Goal: Task Accomplishment & Management: Manage account settings

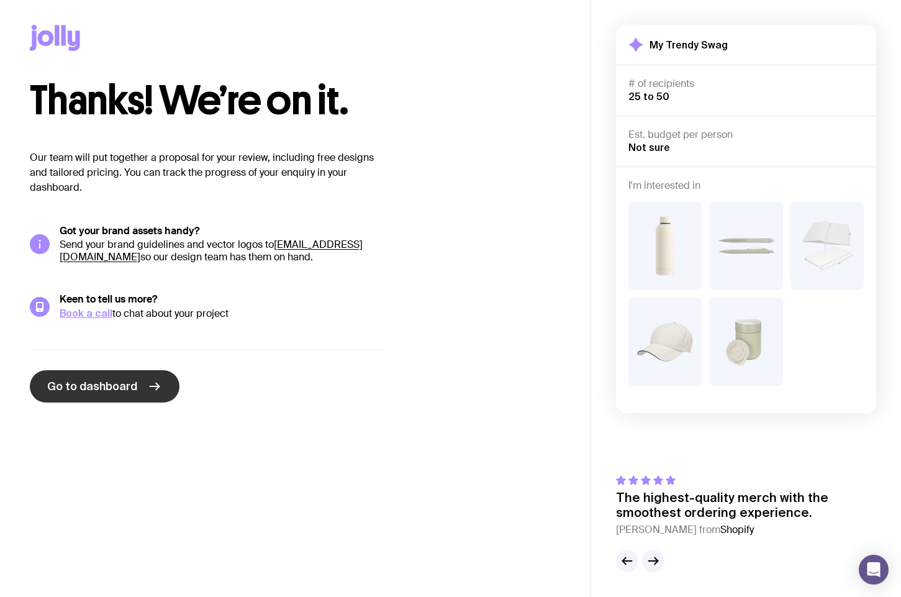
drag, startPoint x: 82, startPoint y: 381, endPoint x: 108, endPoint y: 378, distance: 26.3
click at [84, 381] on span "Go to dashboard" at bounding box center [92, 386] width 90 height 15
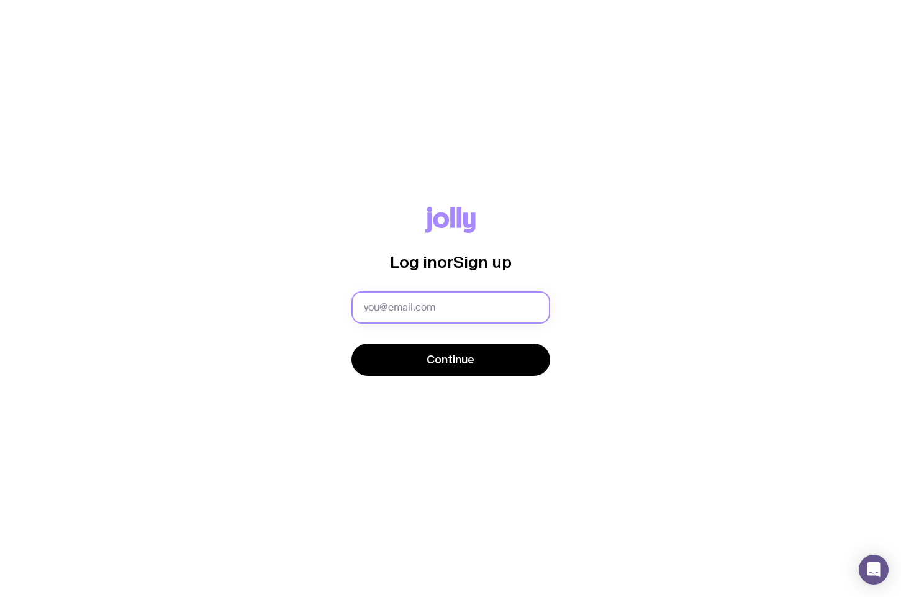
type input "annakreeves@gmail.com"
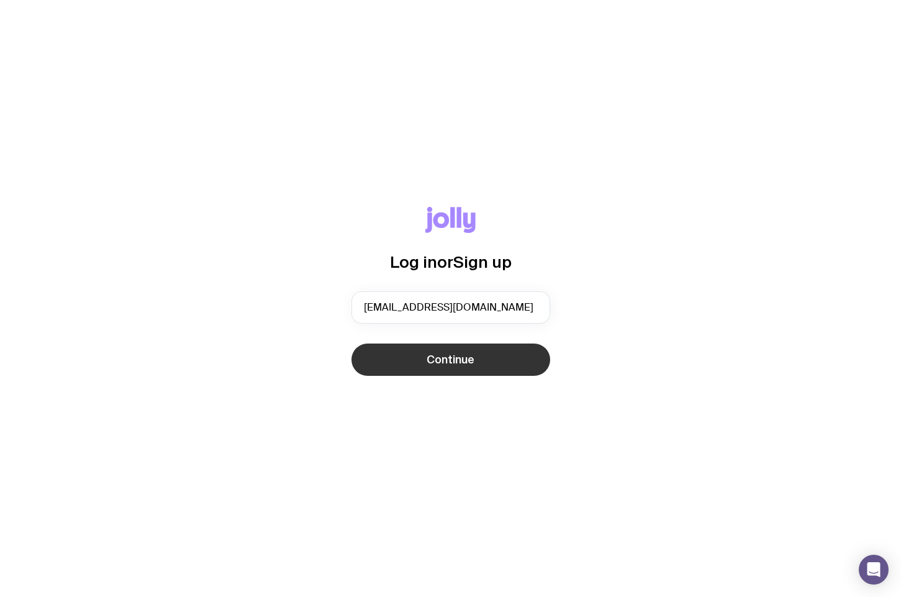
click at [423, 361] on button "Continue" at bounding box center [451, 359] width 199 height 32
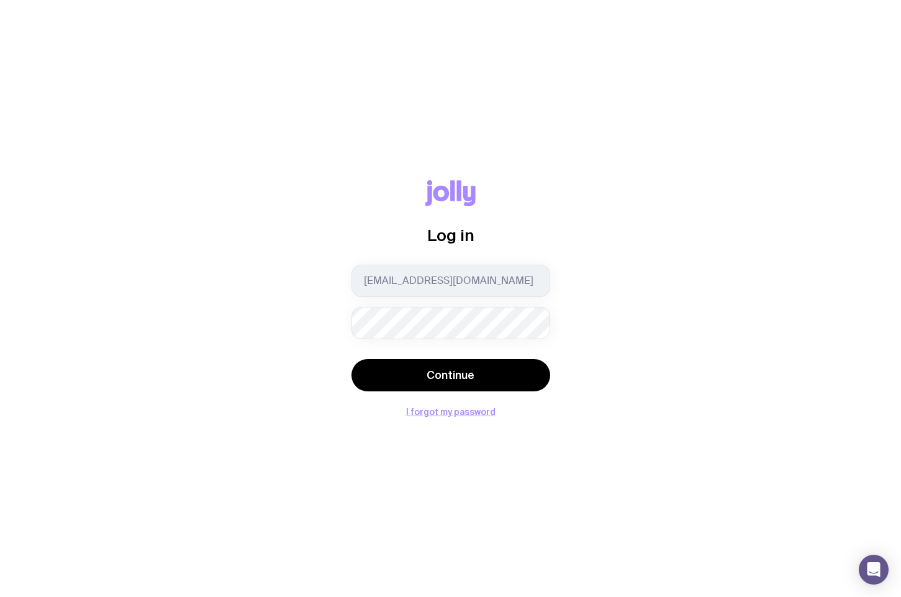
click at [450, 375] on button "Continue" at bounding box center [451, 375] width 199 height 32
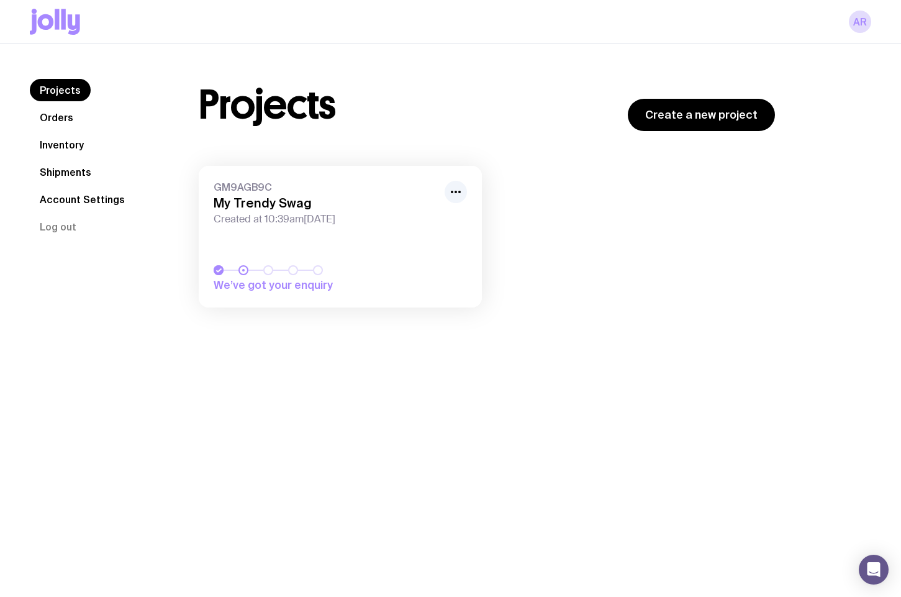
click at [51, 114] on link "Orders" at bounding box center [56, 117] width 53 height 22
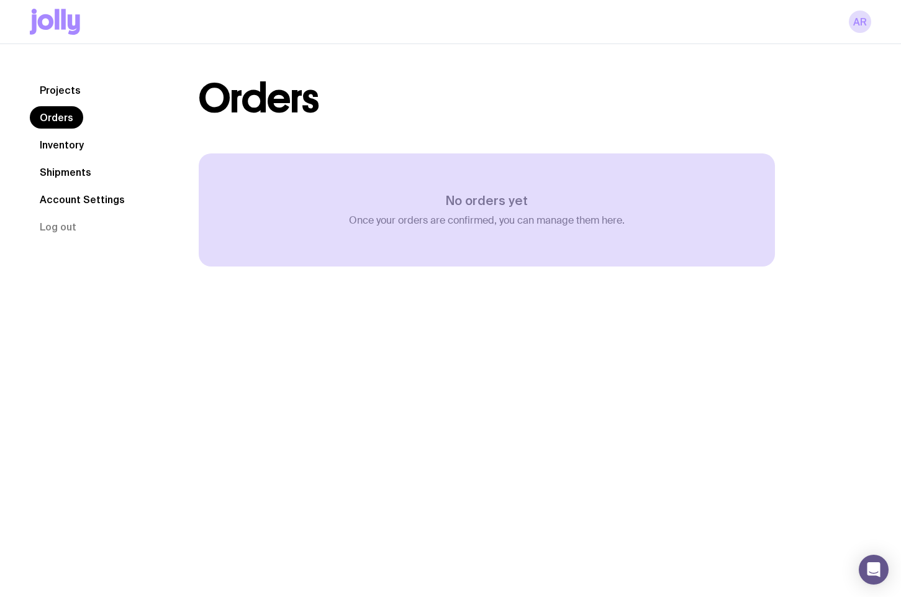
click at [67, 147] on link "Inventory" at bounding box center [62, 145] width 64 height 22
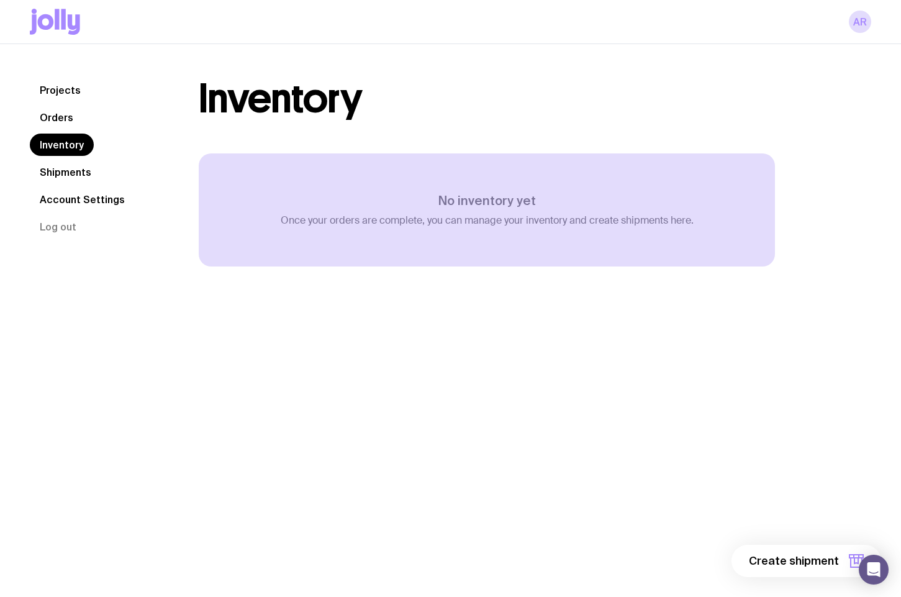
click at [73, 174] on link "Shipments" at bounding box center [65, 172] width 71 height 22
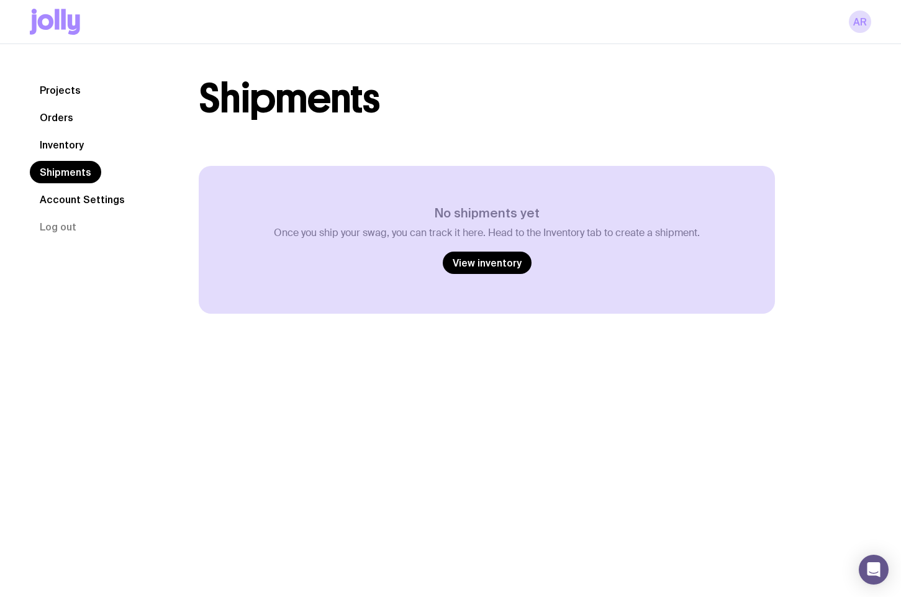
click at [58, 98] on link "Projects" at bounding box center [60, 90] width 61 height 22
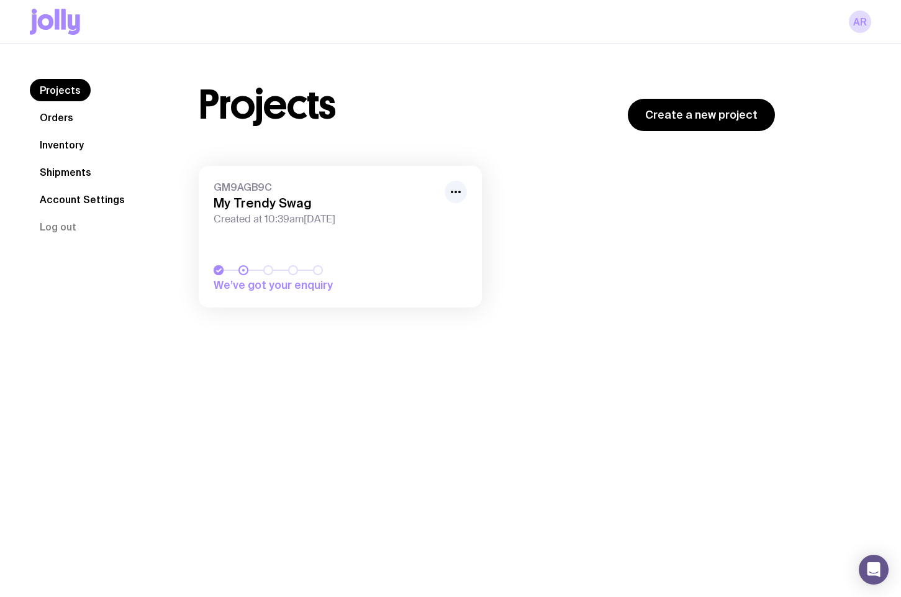
click at [239, 281] on span "We’ve got your enquiry" at bounding box center [301, 285] width 174 height 15
